Goal: Information Seeking & Learning: Learn about a topic

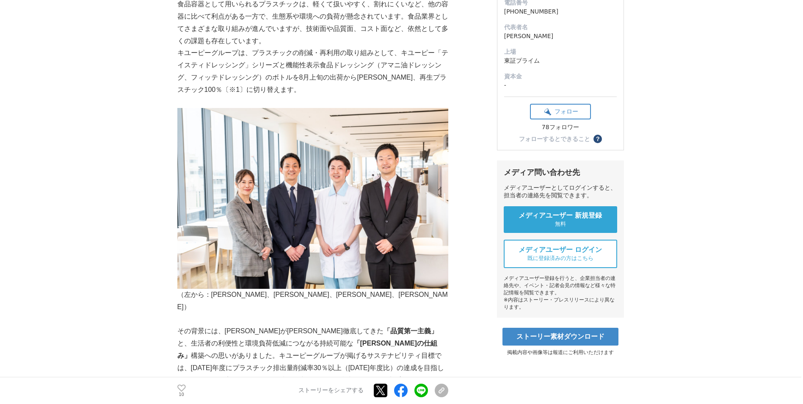
scroll to position [156, 0]
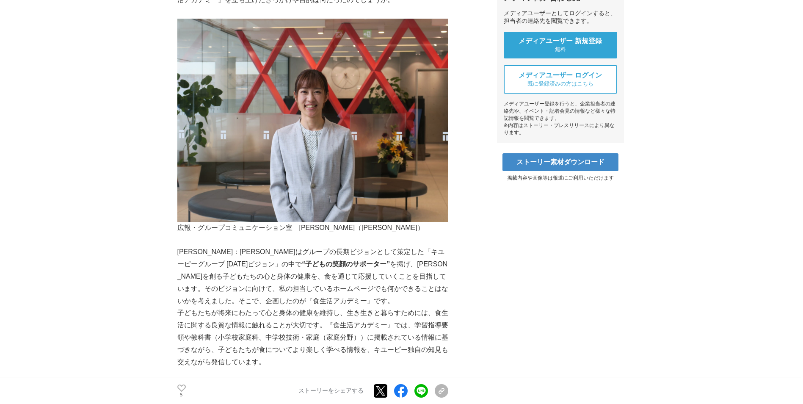
scroll to position [328, 0]
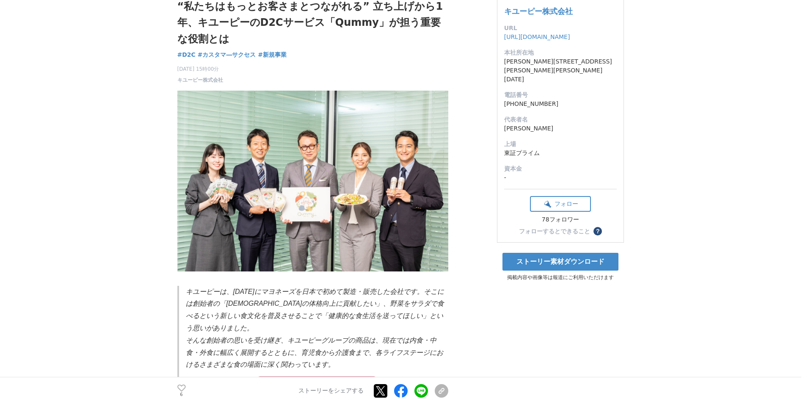
scroll to position [63, 0]
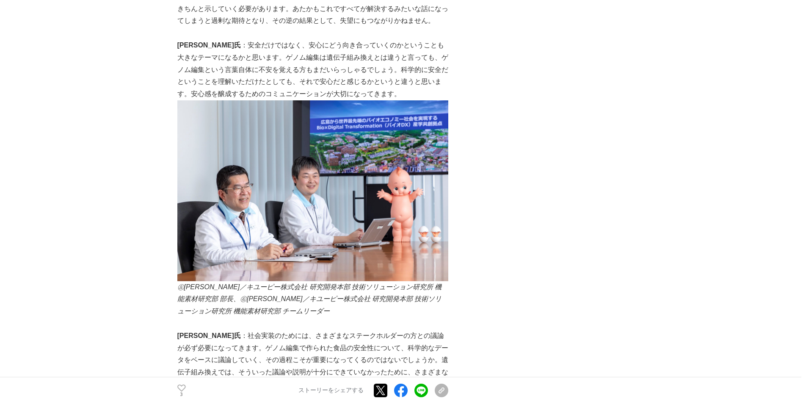
scroll to position [1854, 0]
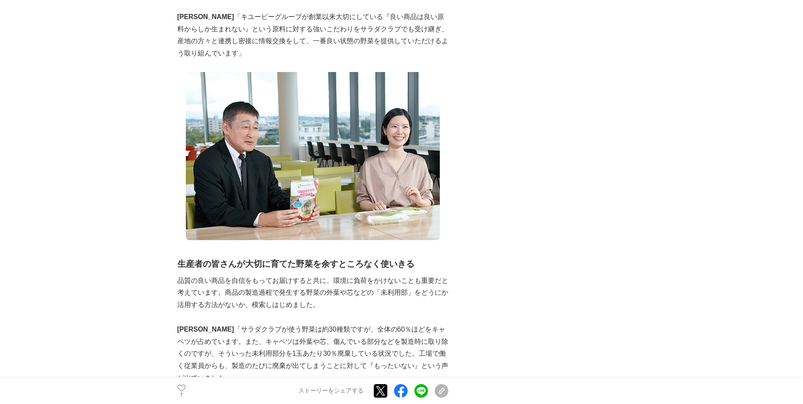
scroll to position [644, 0]
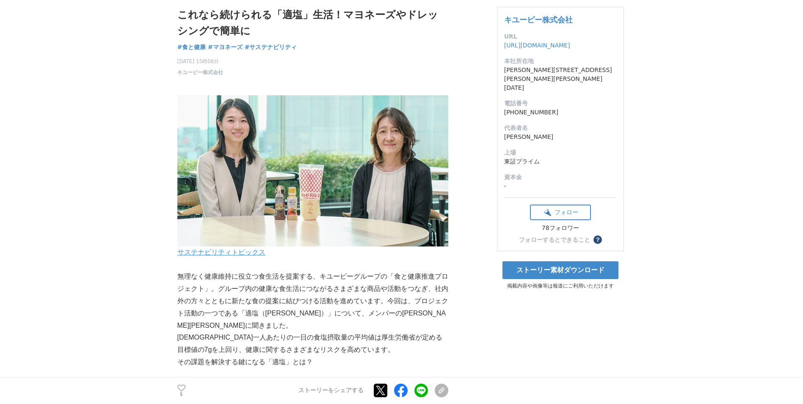
scroll to position [66, 0]
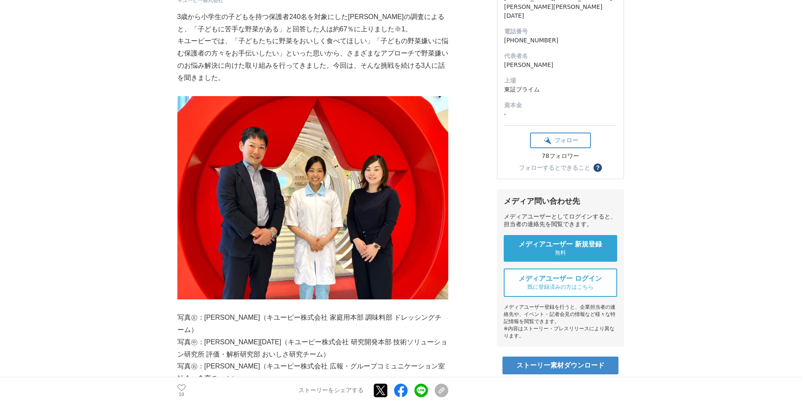
scroll to position [140, 0]
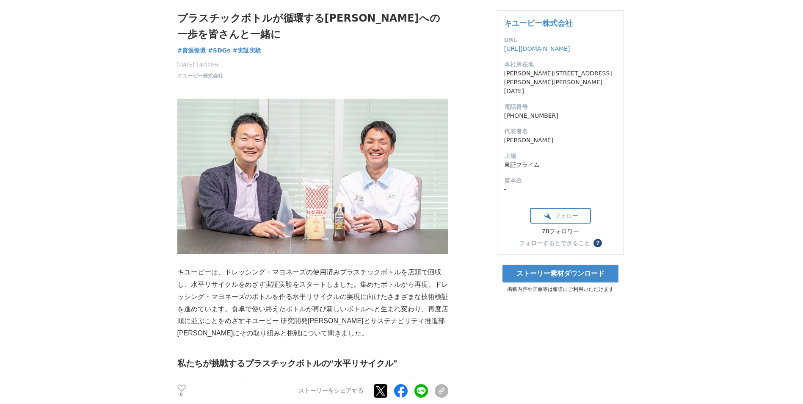
scroll to position [54, 0]
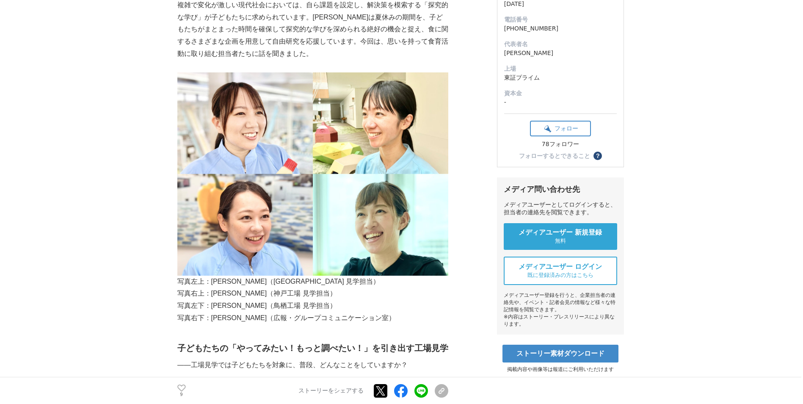
scroll to position [142, 0]
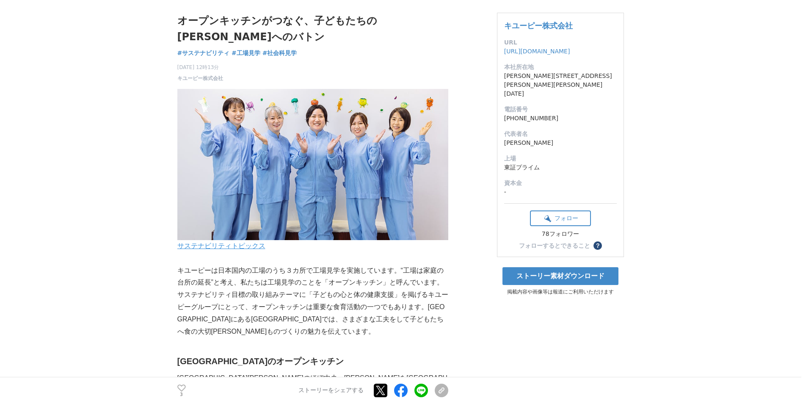
scroll to position [60, 0]
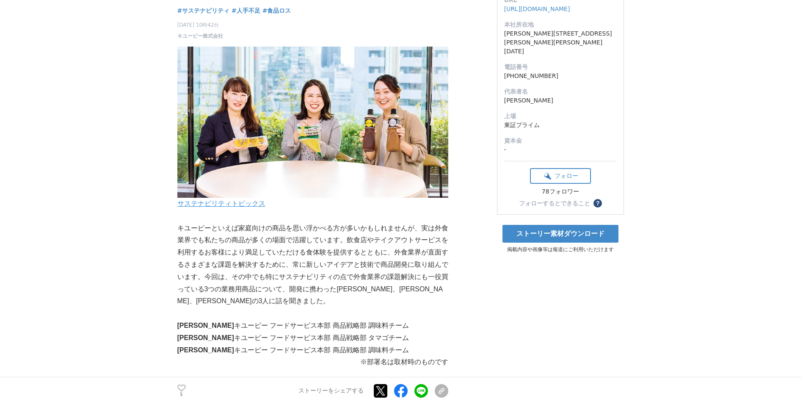
scroll to position [103, 0]
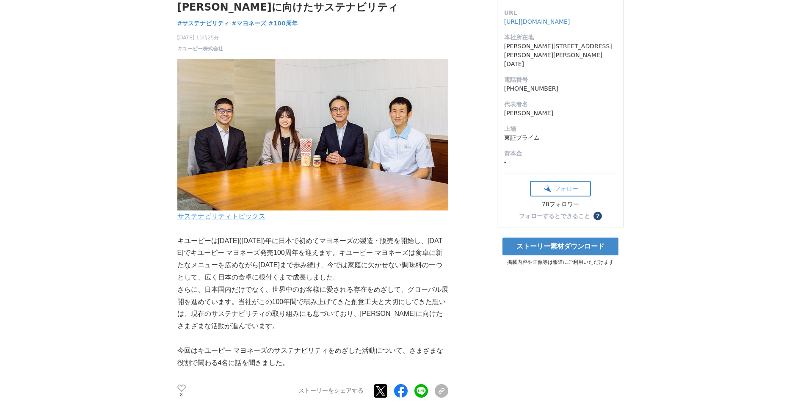
scroll to position [80, 0]
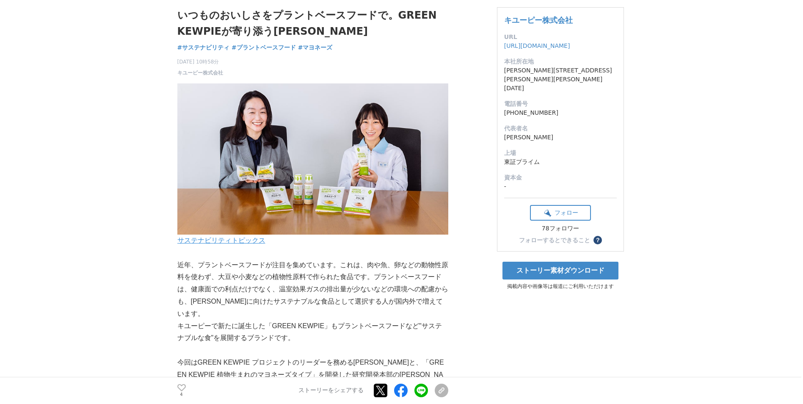
scroll to position [66, 0]
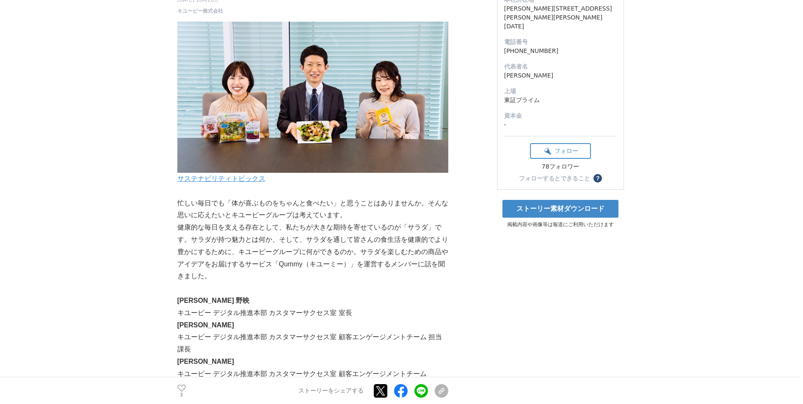
scroll to position [128, 0]
